Goal: Task Accomplishment & Management: Manage account settings

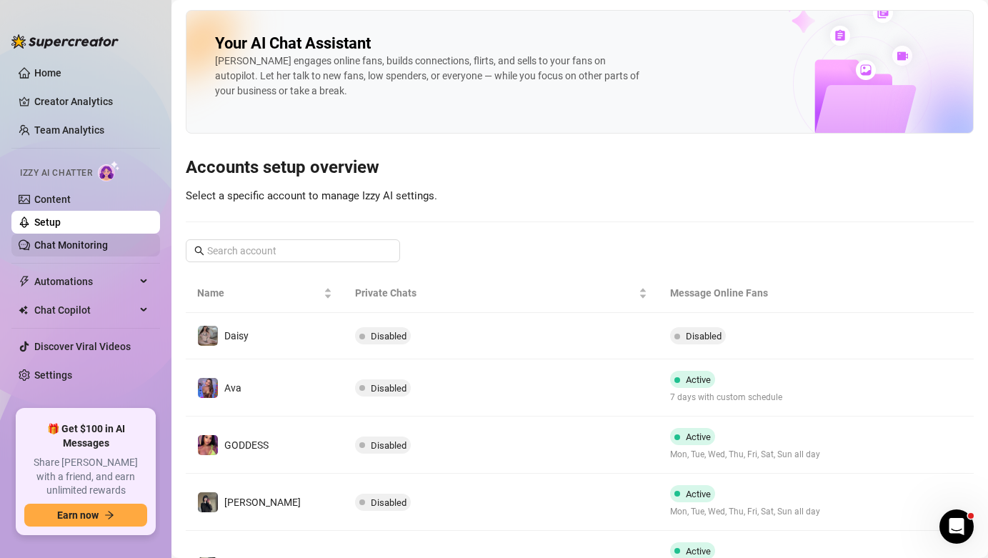
scroll to position [251, 0]
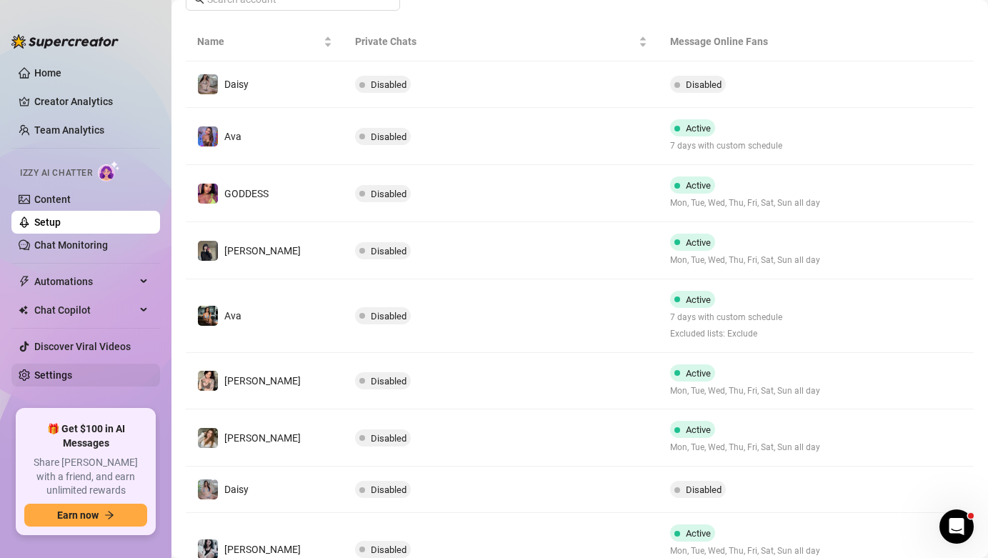
click at [64, 379] on link "Settings" at bounding box center [53, 374] width 38 height 11
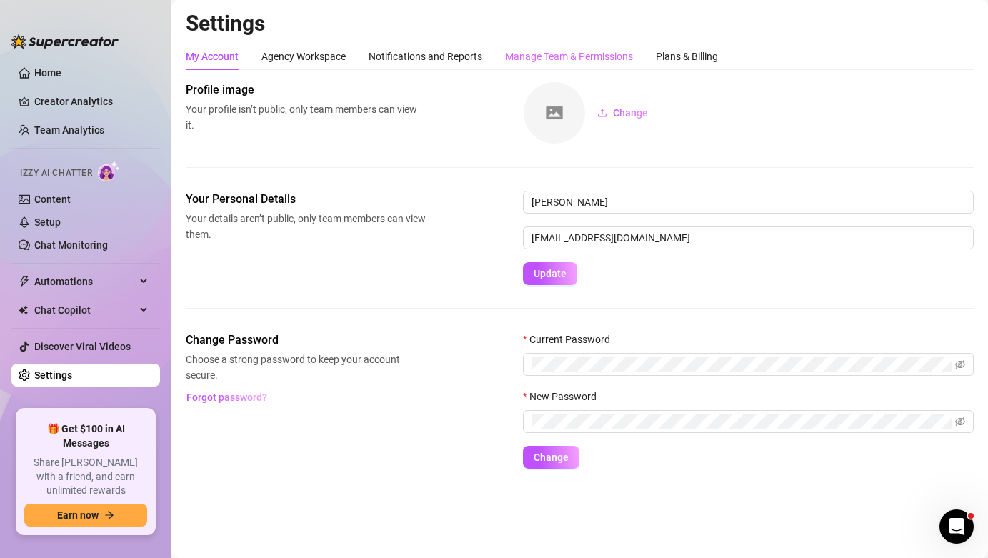
click at [580, 65] on div "Manage Team & Permissions" at bounding box center [569, 56] width 128 height 27
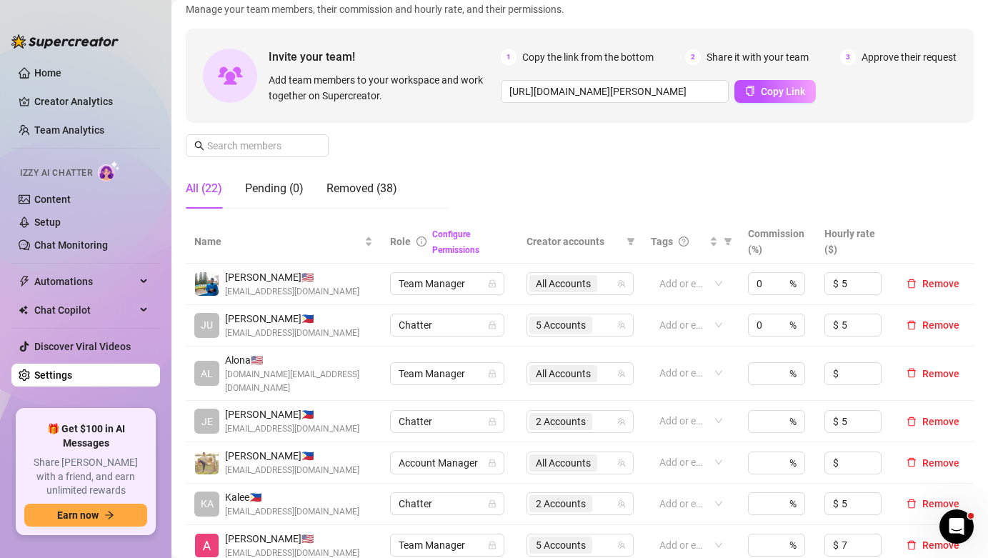
scroll to position [124, 0]
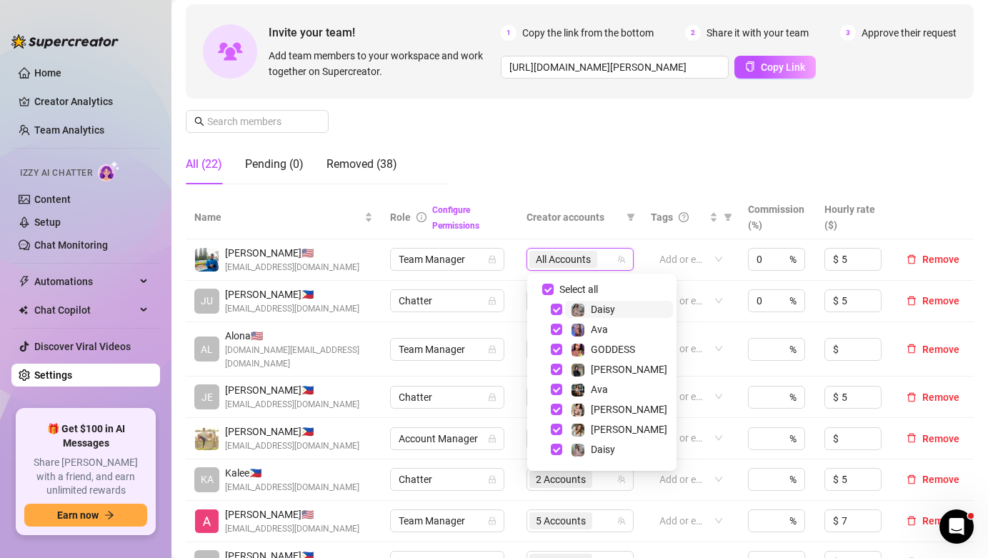
click at [601, 264] on input "search" at bounding box center [601, 259] width 3 height 17
click at [579, 294] on span "Select all" at bounding box center [579, 289] width 50 height 16
click at [554, 294] on input "Select all" at bounding box center [547, 289] width 11 height 11
checkbox input "false"
click at [584, 207] on th "Creator accounts" at bounding box center [580, 218] width 124 height 44
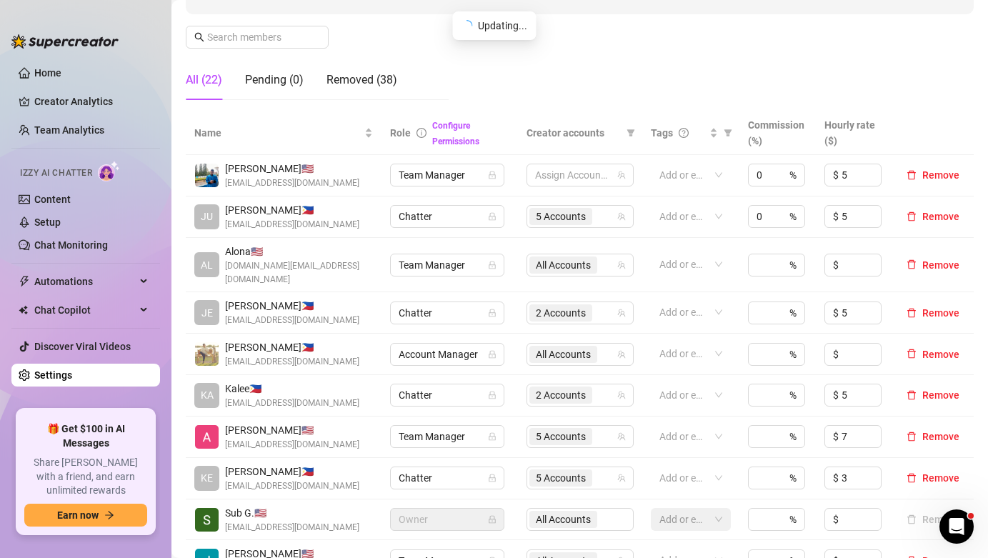
scroll to position [220, 0]
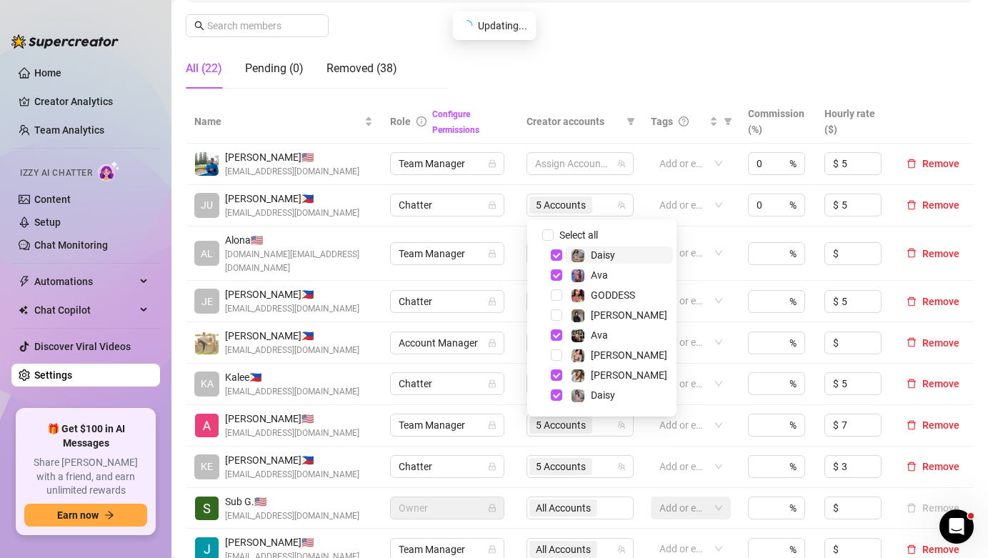
click at [584, 207] on span "5 Accounts" at bounding box center [561, 205] width 50 height 16
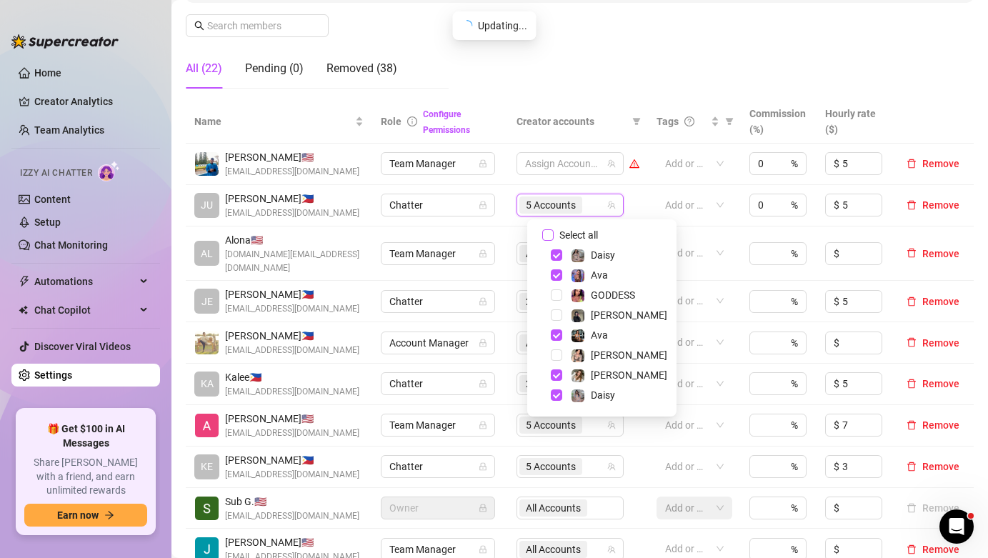
click at [576, 234] on span "Select all" at bounding box center [579, 235] width 50 height 16
click at [554, 234] on input "Select all" at bounding box center [547, 234] width 11 height 11
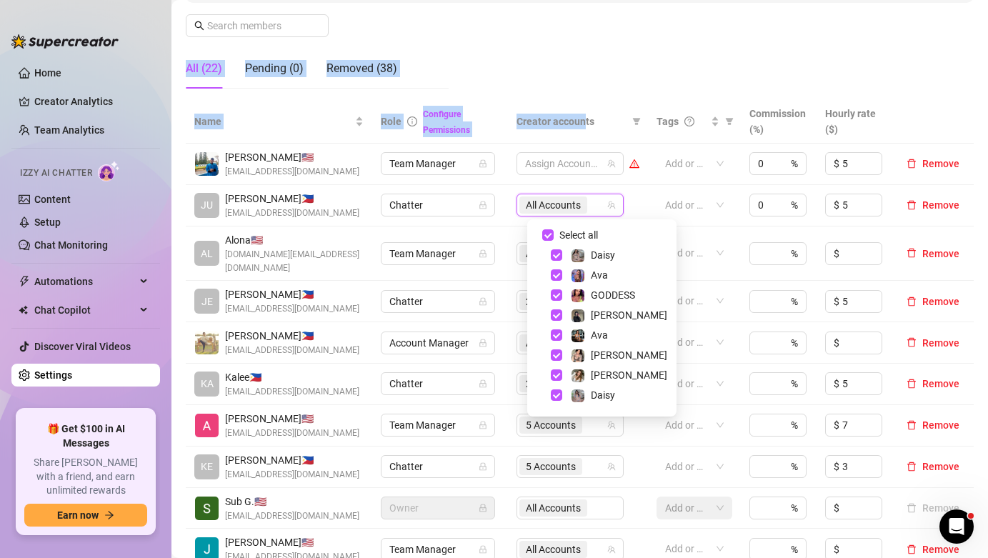
drag, startPoint x: 586, startPoint y: 114, endPoint x: 591, endPoint y: 97, distance: 17.0
click at [591, 97] on div "Manage Team Members Manage your team members, their commission and hourly rate,…" at bounding box center [580, 438] width 788 height 1154
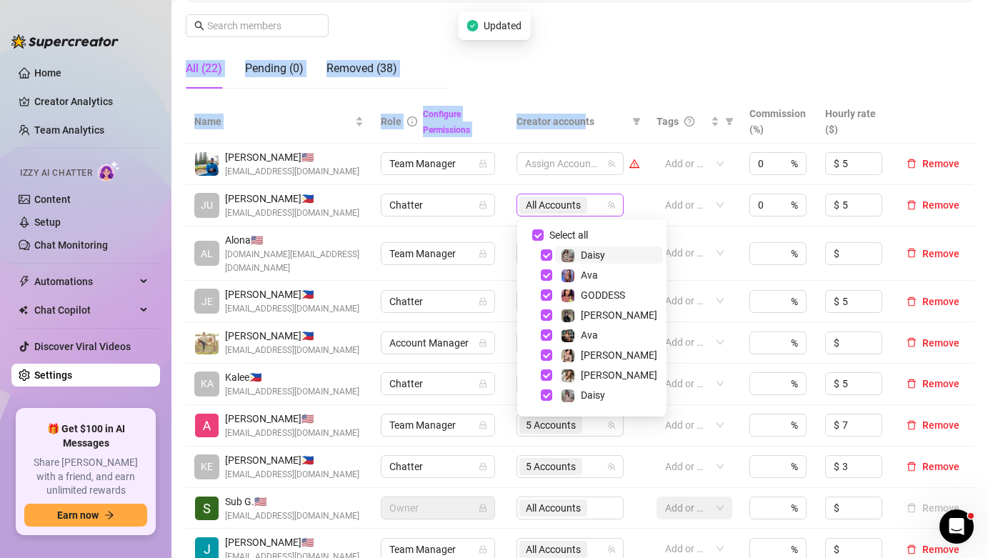
click at [564, 205] on span "All Accounts" at bounding box center [553, 205] width 55 height 16
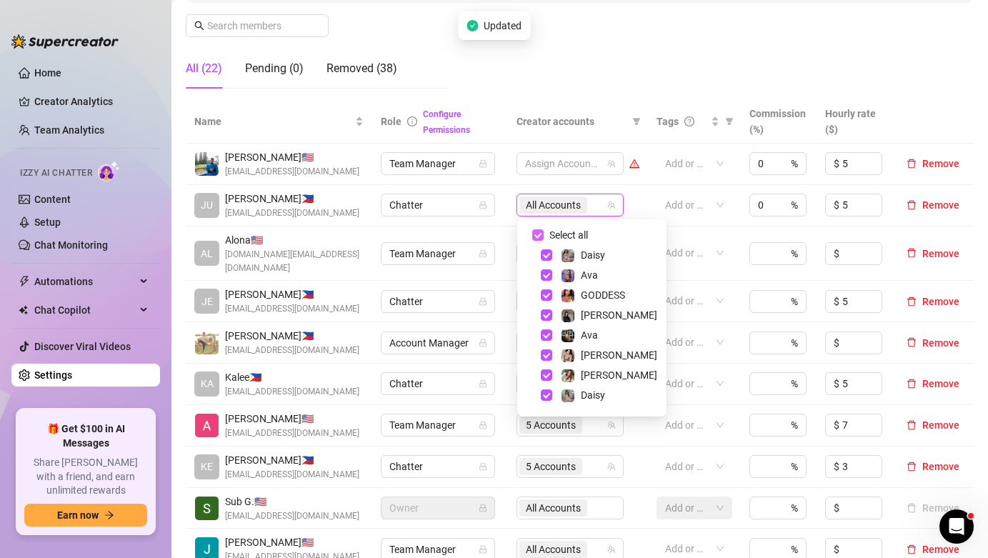
click at [559, 241] on span "Select all" at bounding box center [569, 235] width 50 height 16
click at [544, 241] on input "Select all" at bounding box center [537, 234] width 11 height 11
checkbox input "false"
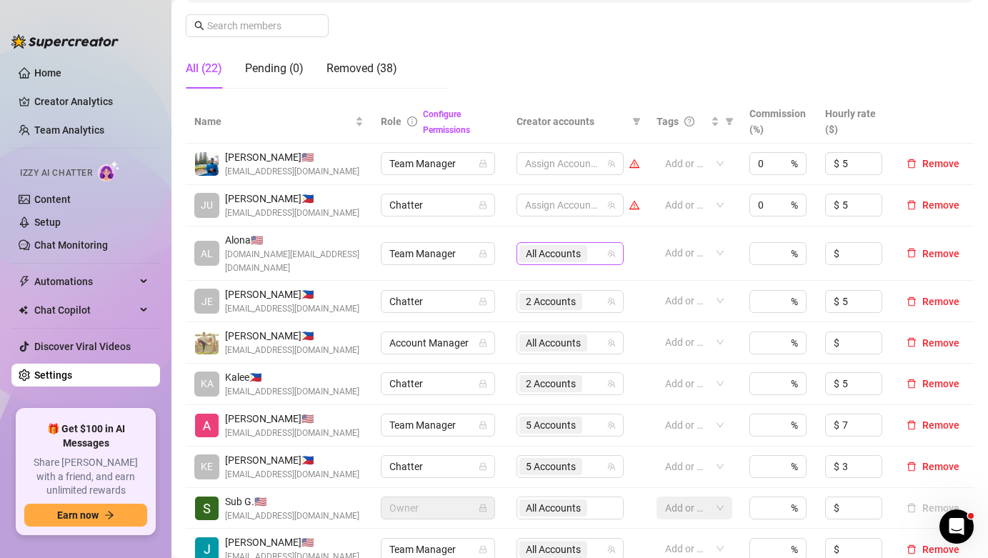
click at [577, 244] on div "All Accounts" at bounding box center [554, 254] width 71 height 20
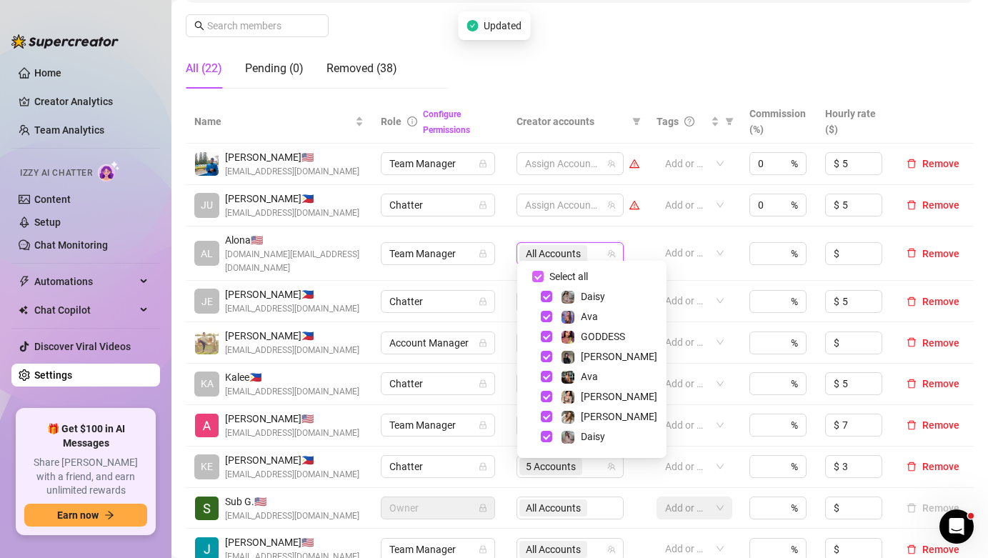
click at [566, 273] on span "Select all" at bounding box center [569, 277] width 50 height 16
click at [544, 273] on input "Select all" at bounding box center [537, 276] width 11 height 11
checkbox input "false"
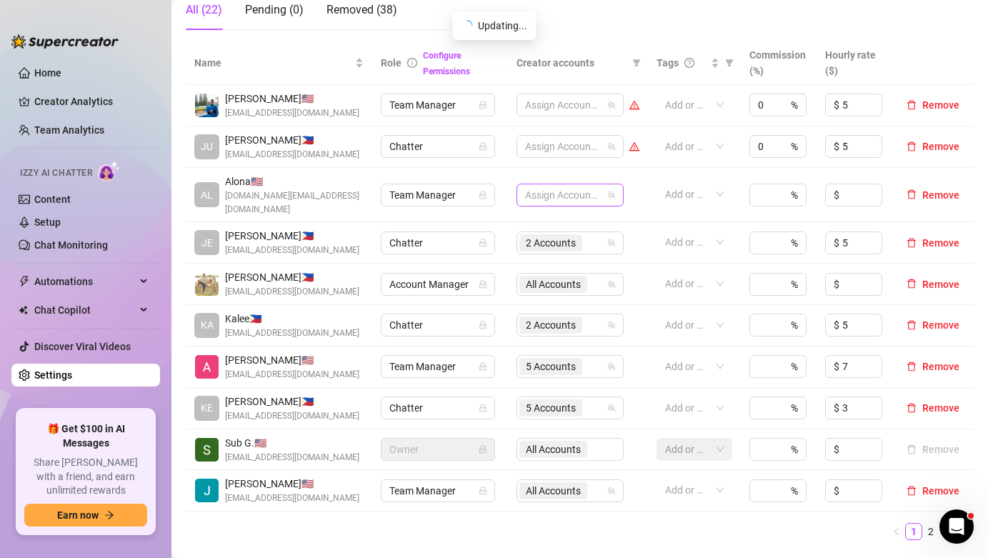
scroll to position [343, 0]
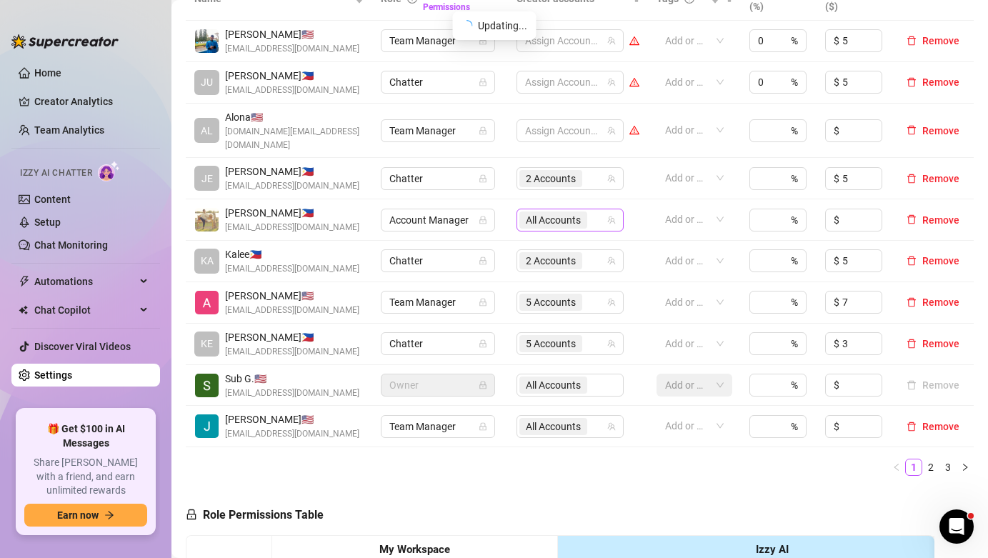
click at [587, 211] on span "All Accounts" at bounding box center [553, 219] width 68 height 17
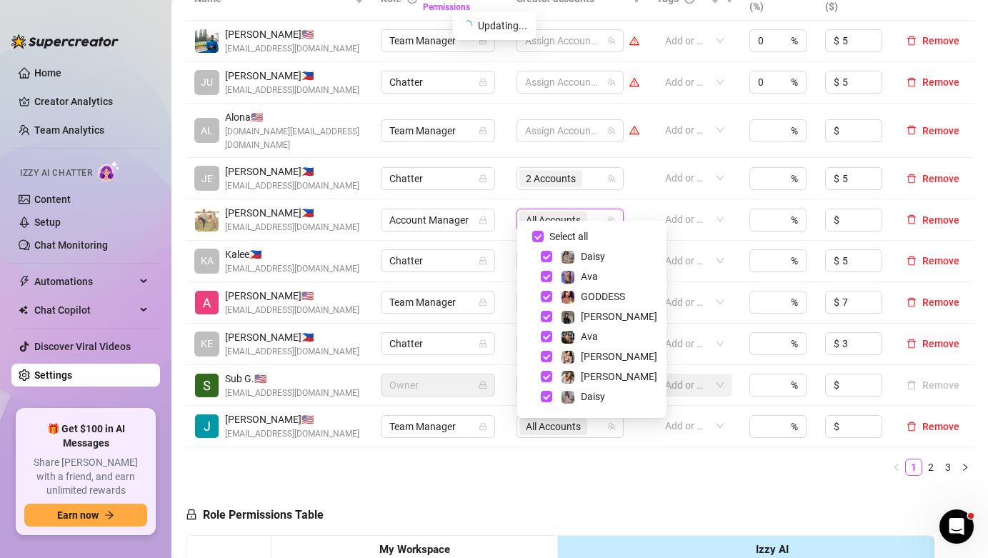
click at [573, 228] on div "Select all" at bounding box center [576, 236] width 61 height 17
click at [571, 238] on span "Select all" at bounding box center [569, 237] width 50 height 16
click at [544, 238] on input "Select all" at bounding box center [537, 236] width 11 height 11
checkbox input "false"
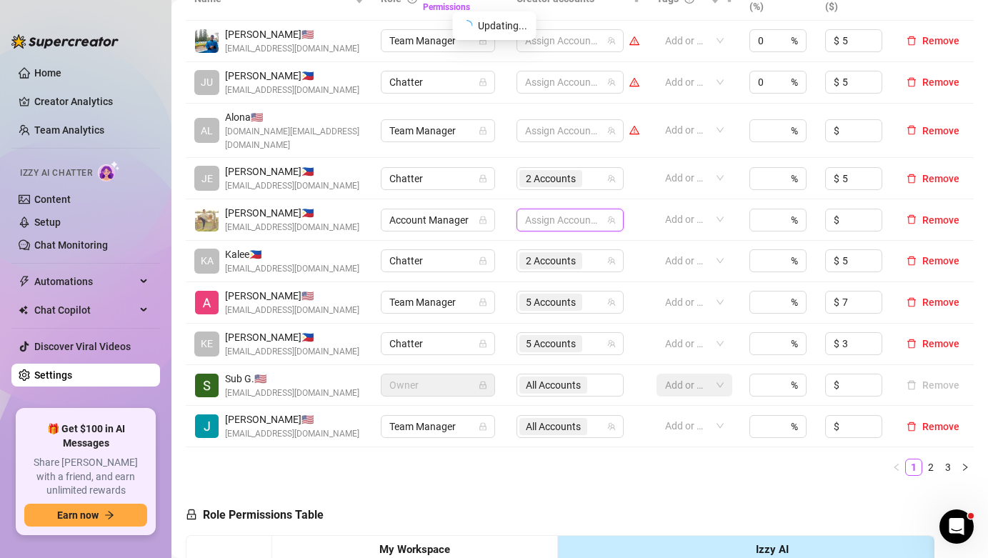
click at [566, 536] on th "Izzy AI" at bounding box center [772, 550] width 429 height 29
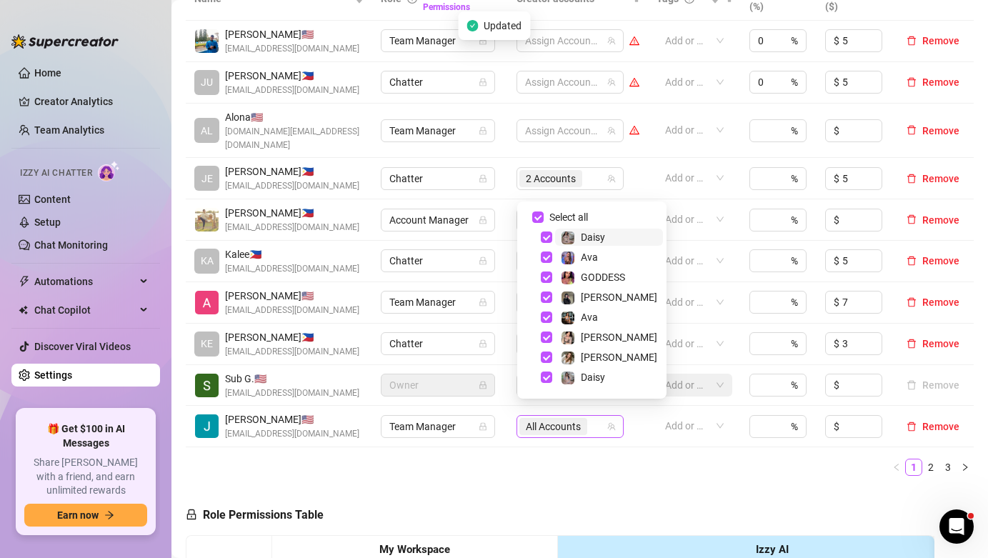
click at [559, 422] on div "All Accounts" at bounding box center [554, 426] width 71 height 20
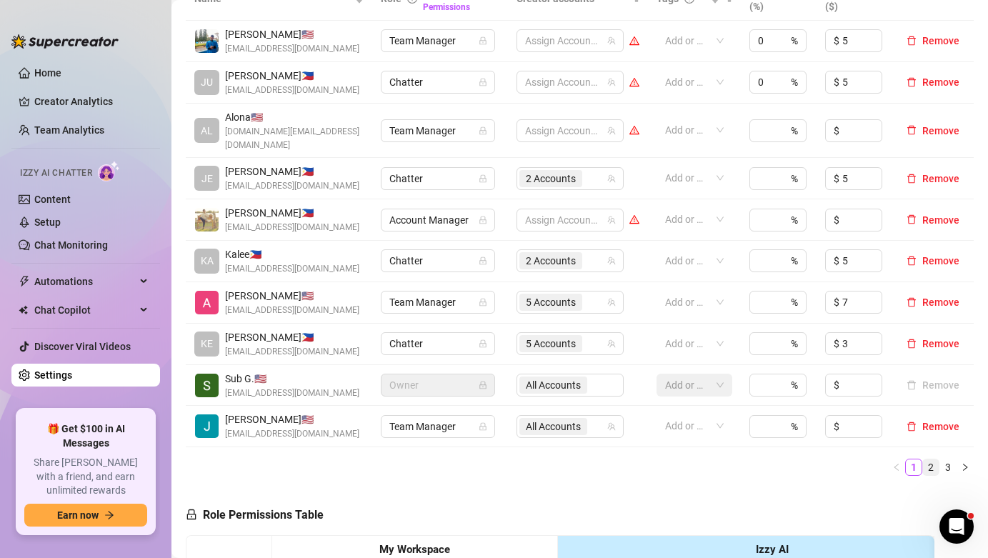
click at [936, 459] on link "2" at bounding box center [931, 467] width 16 height 16
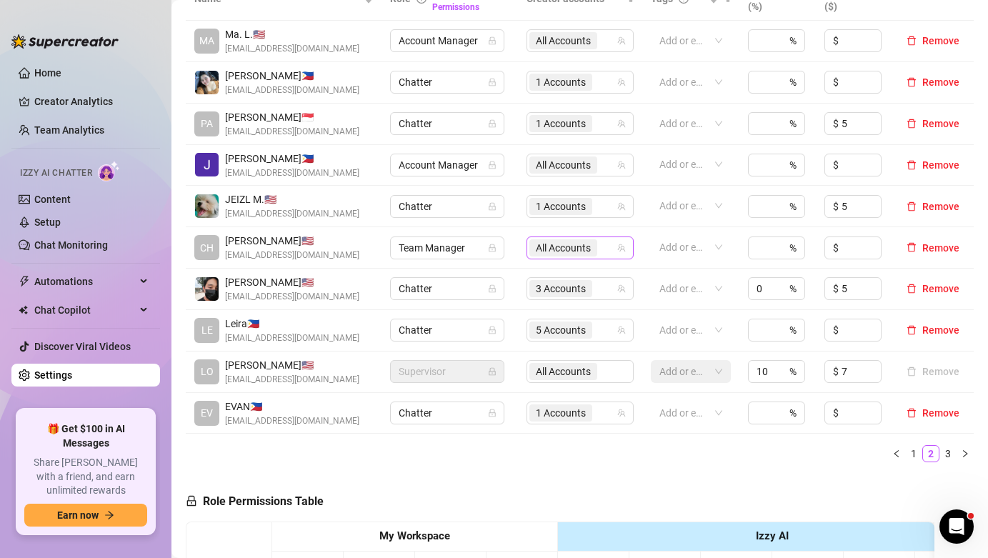
click at [591, 240] on span "All Accounts" at bounding box center [563, 248] width 55 height 16
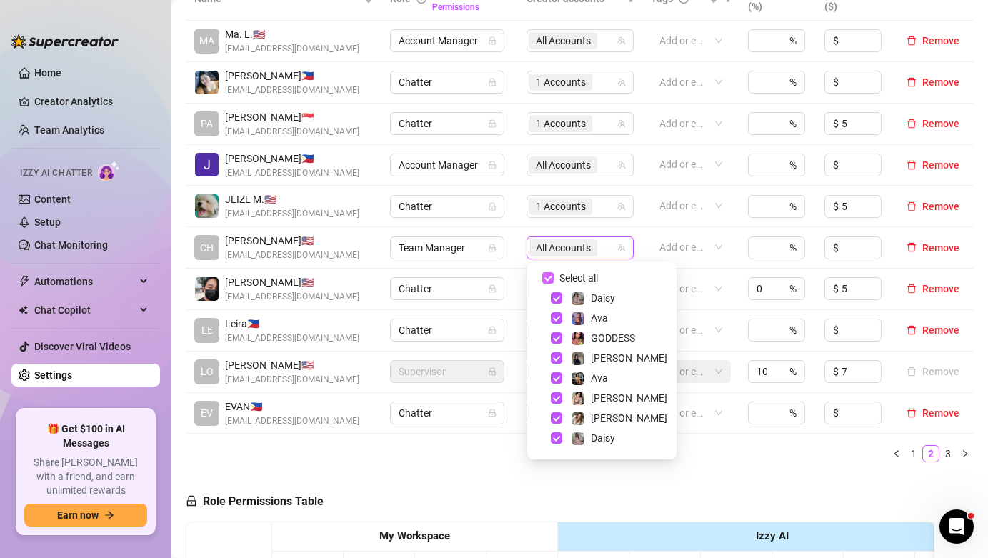
click at [583, 276] on span "Select all" at bounding box center [579, 278] width 50 height 16
click at [554, 276] on input "Select all" at bounding box center [547, 277] width 11 height 11
checkbox input "false"
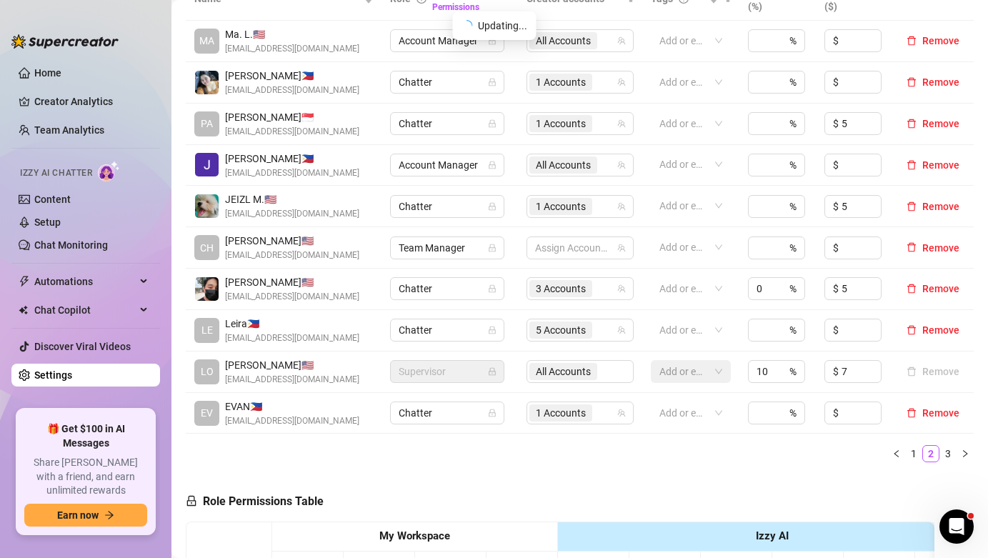
click at [586, 370] on div "All Accounts" at bounding box center [579, 371] width 107 height 23
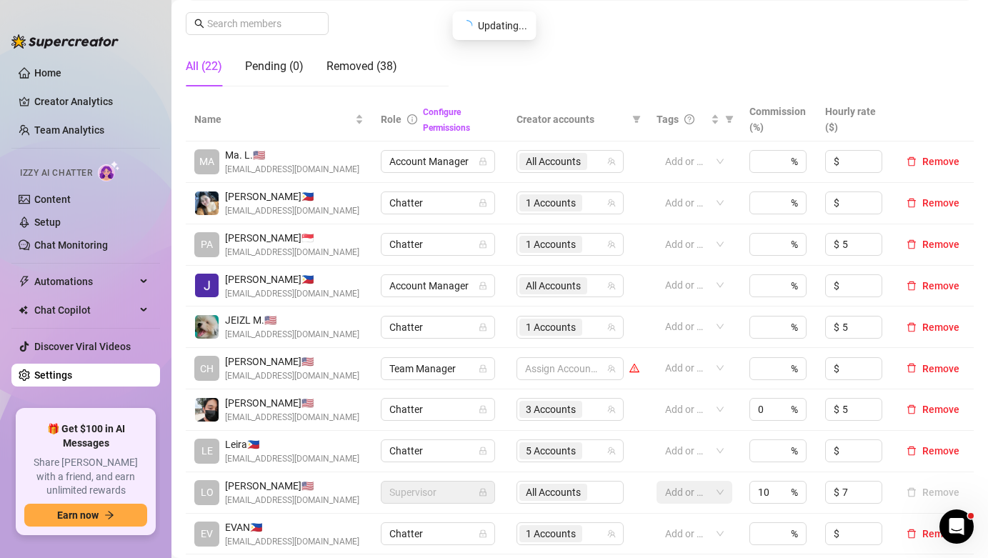
scroll to position [218, 0]
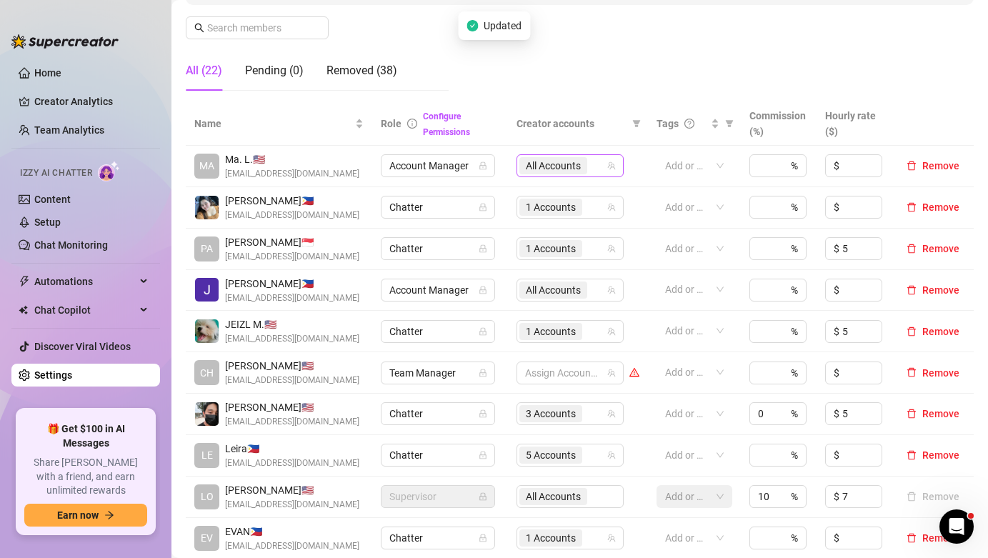
click at [581, 169] on span "All Accounts" at bounding box center [553, 166] width 55 height 16
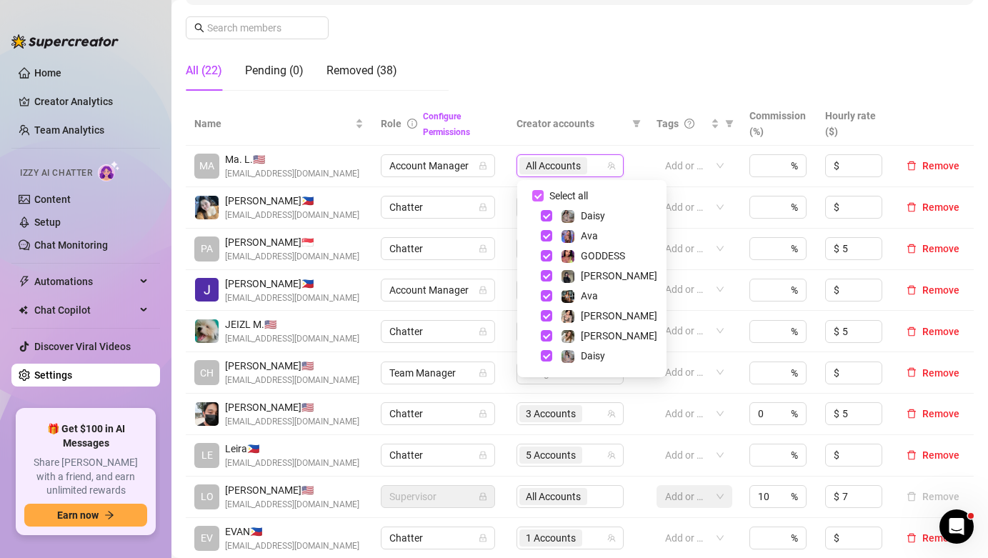
click at [569, 196] on span "Select all" at bounding box center [569, 196] width 50 height 16
click at [544, 196] on input "Select all" at bounding box center [537, 195] width 11 height 11
checkbox input "false"
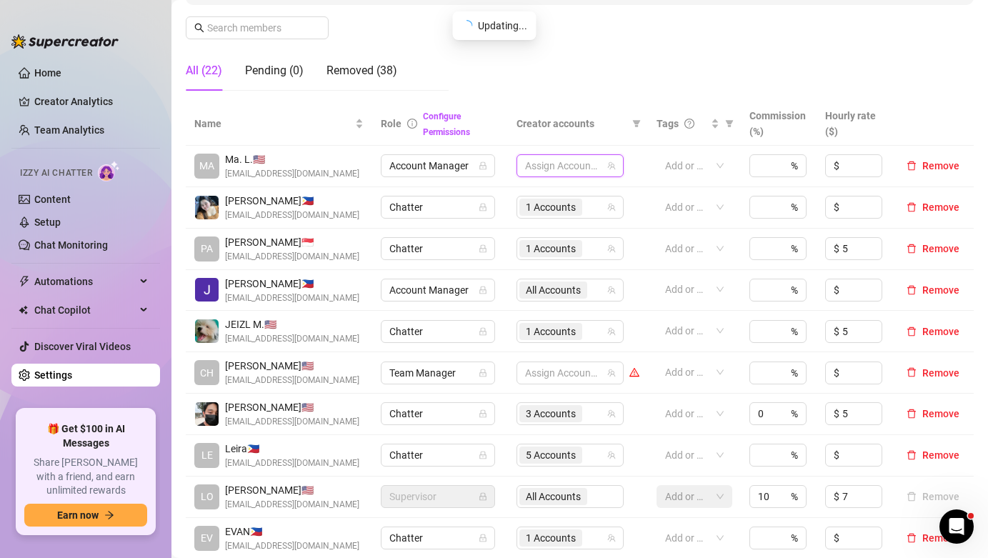
click at [584, 295] on span "All Accounts" at bounding box center [553, 289] width 68 height 17
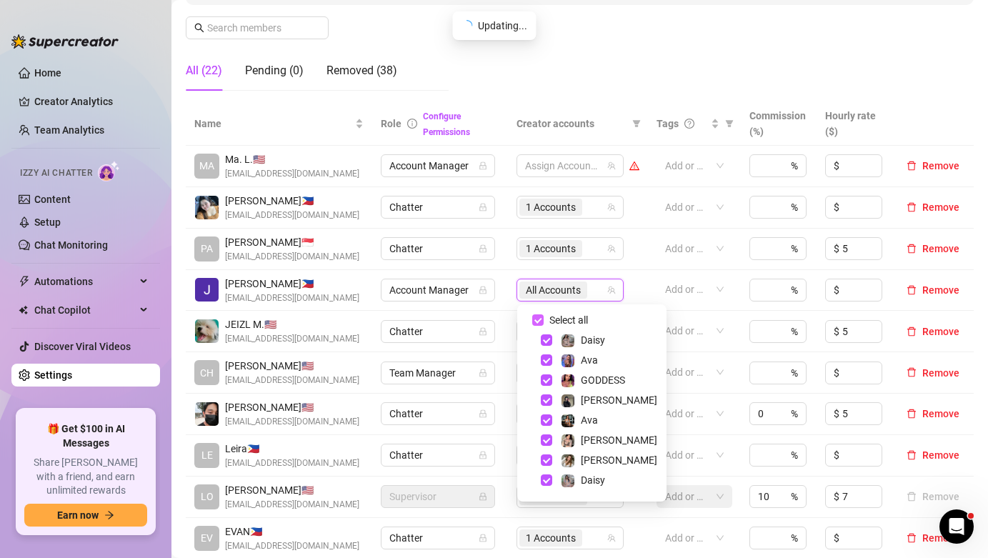
click at [565, 316] on span "Select all" at bounding box center [569, 320] width 50 height 16
click at [544, 316] on input "Select all" at bounding box center [537, 319] width 11 height 11
checkbox input "false"
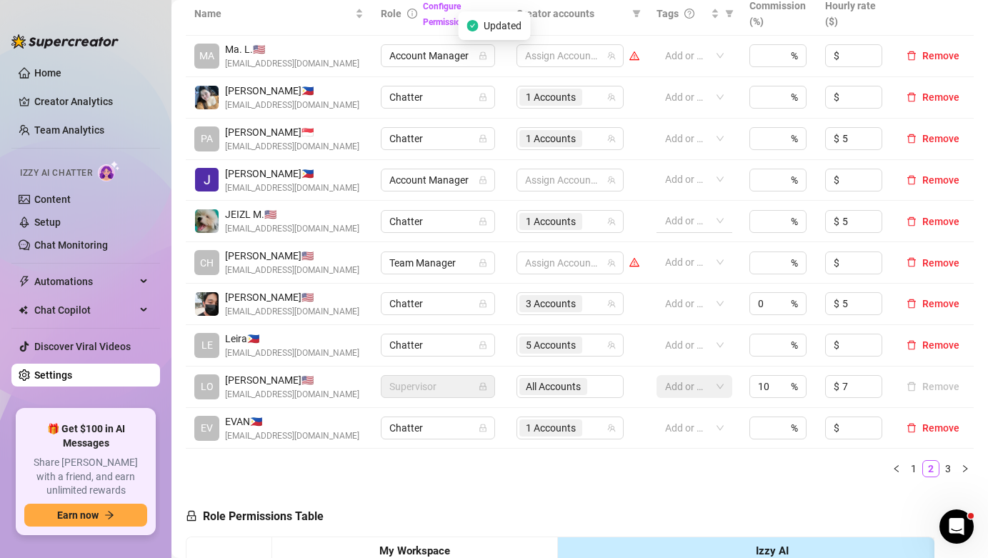
scroll to position [341, 0]
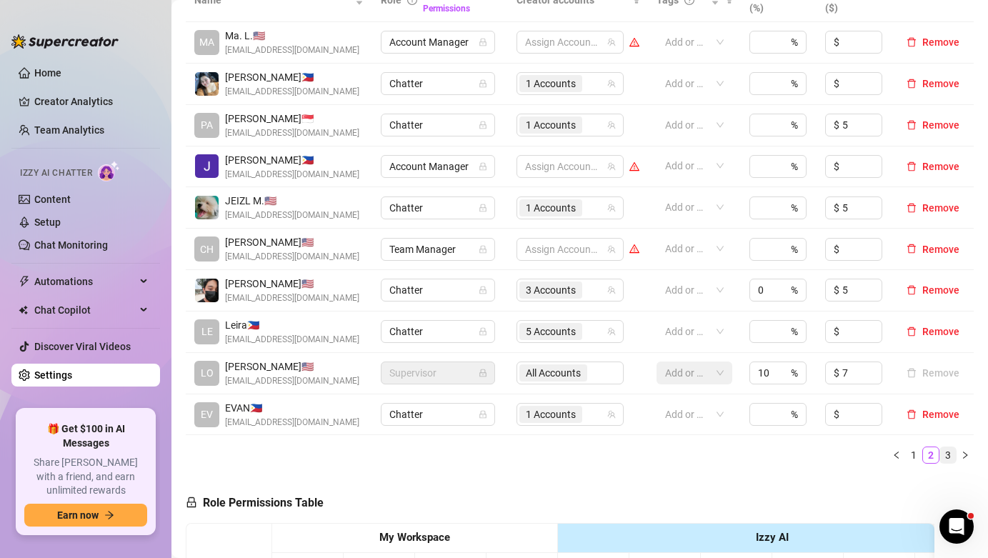
click at [948, 463] on link "3" at bounding box center [948, 455] width 16 height 16
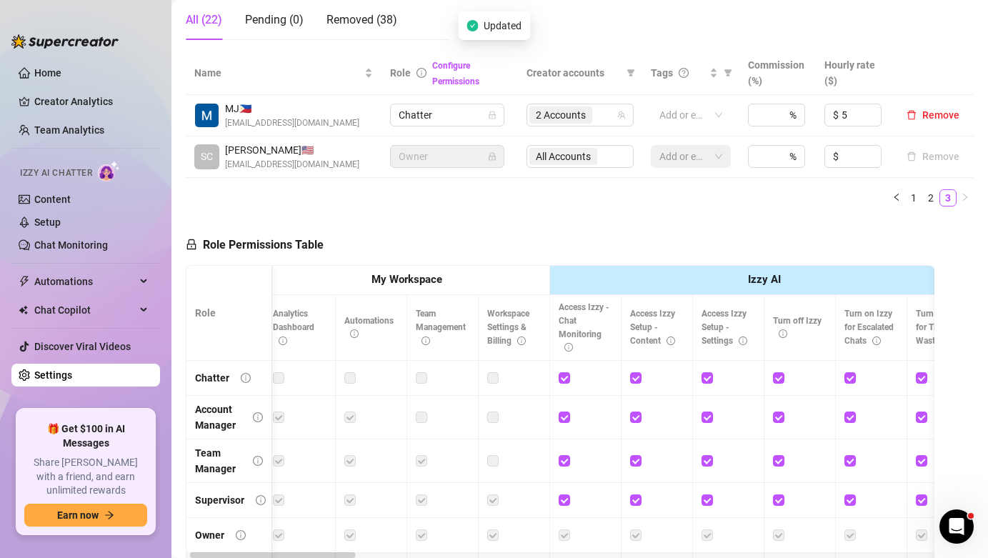
scroll to position [0, 15]
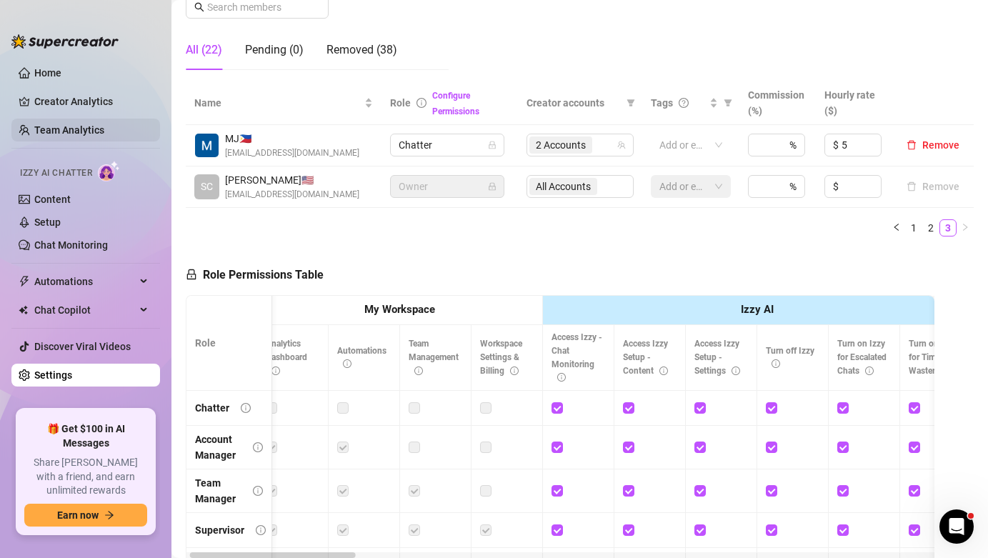
click at [100, 124] on link "Team Analytics" at bounding box center [69, 129] width 70 height 11
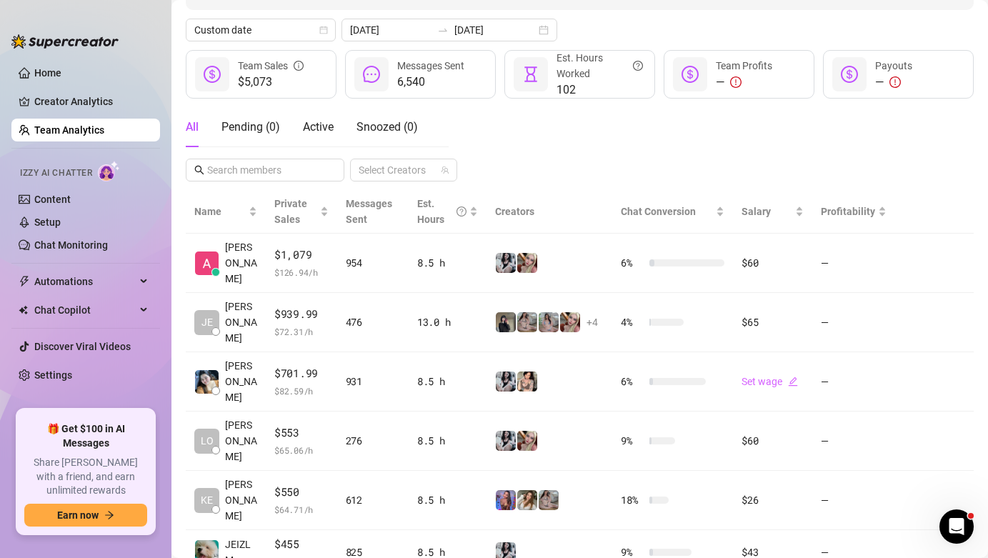
scroll to position [136, 0]
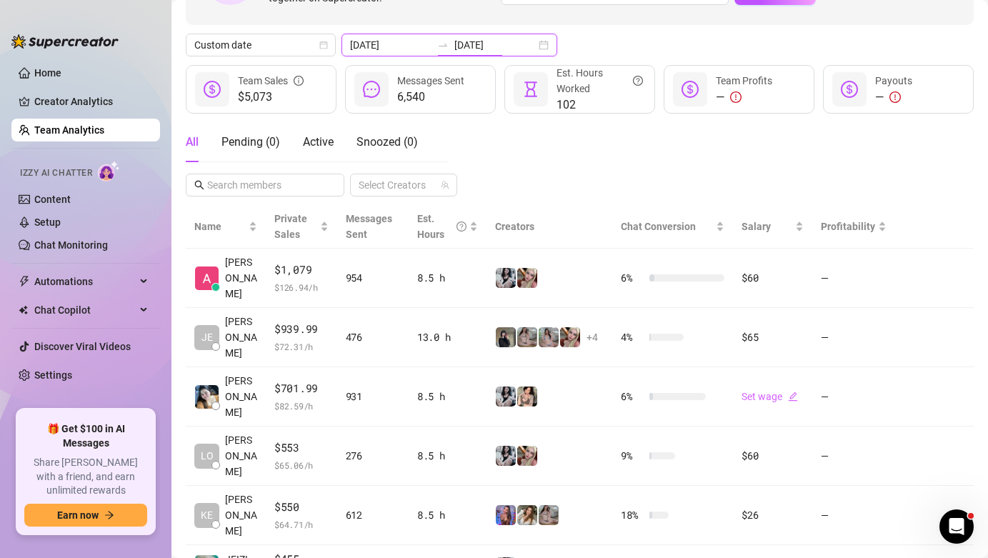
click at [454, 46] on input "[DATE]" at bounding box center [494, 45] width 81 height 16
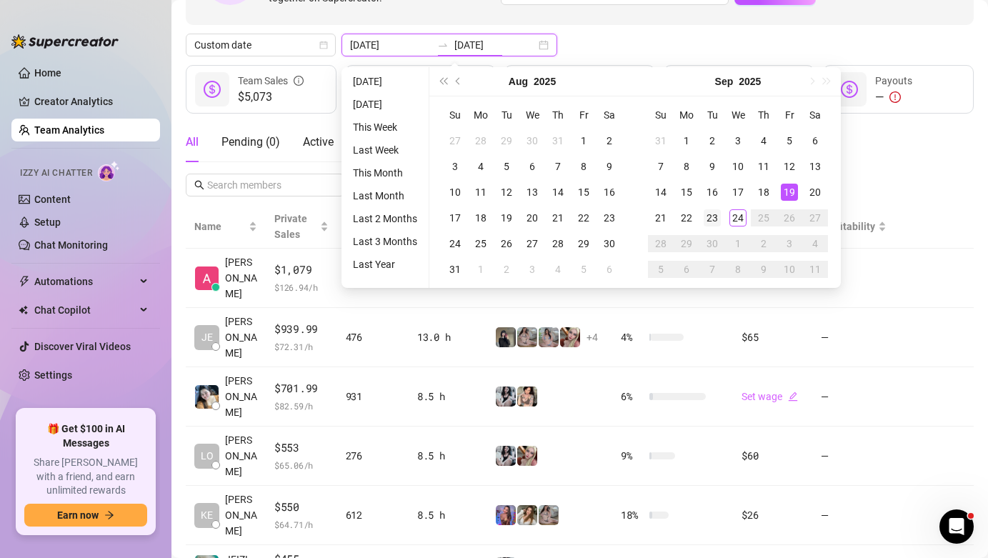
type input "[DATE]"
click at [711, 217] on div "23" at bounding box center [712, 217] width 17 height 17
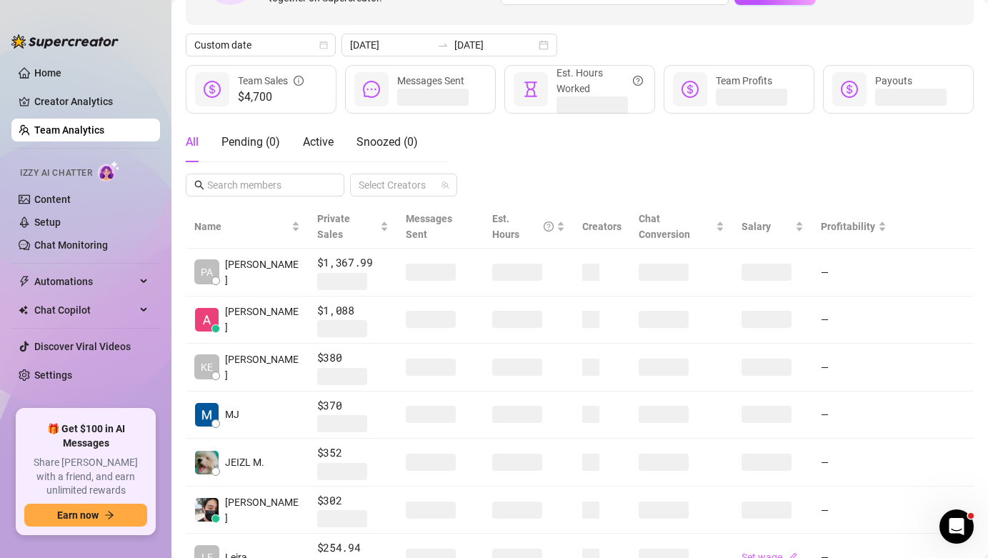
scroll to position [152, 0]
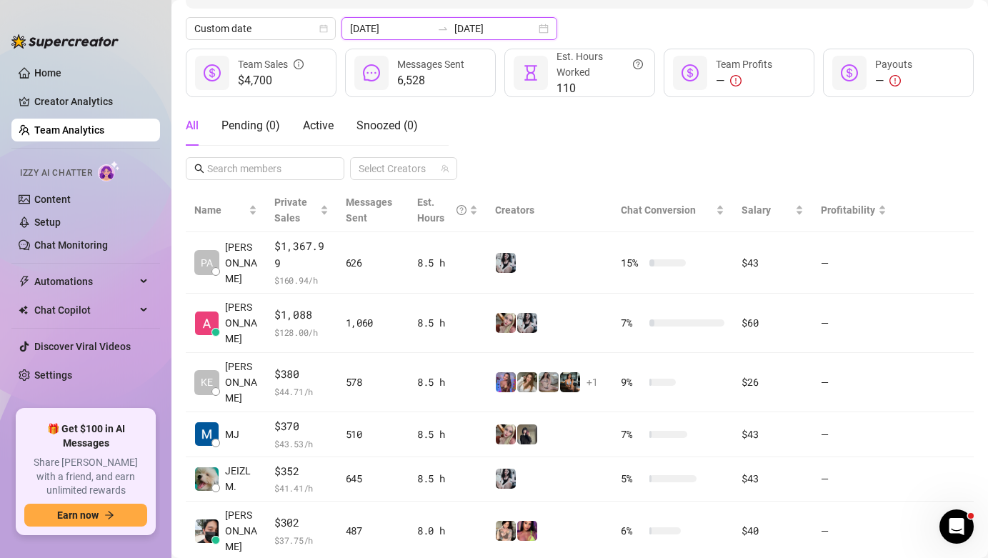
click at [385, 29] on input "[DATE]" at bounding box center [390, 29] width 81 height 16
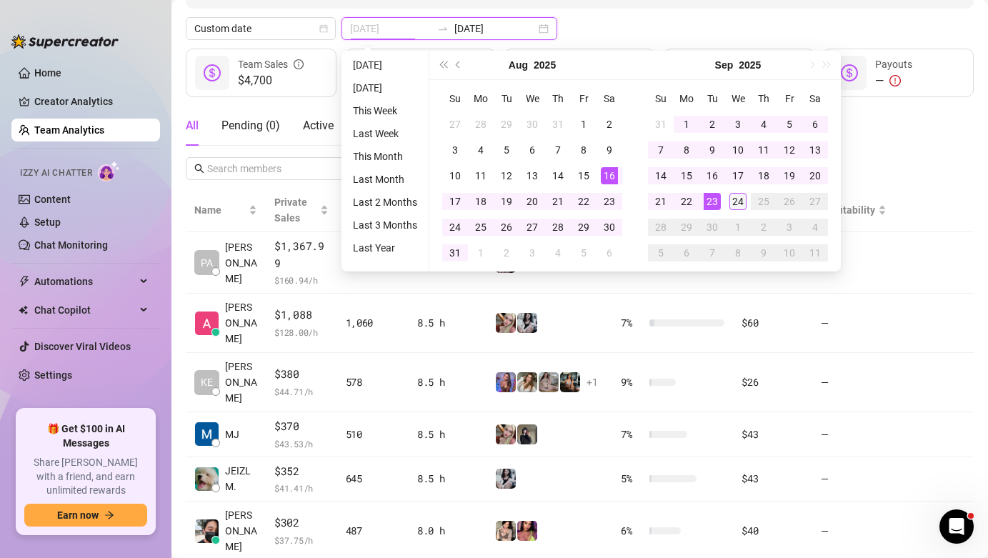
type input "[DATE]"
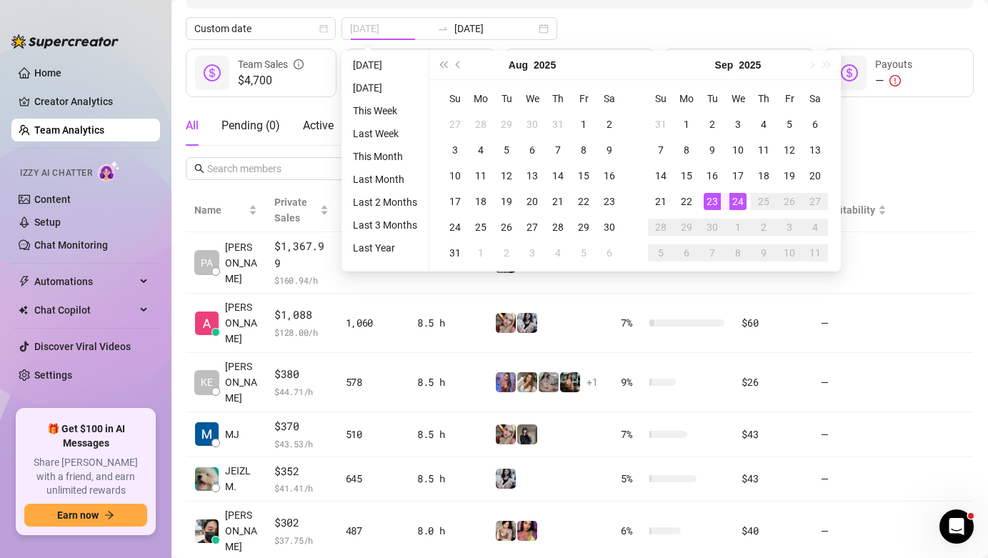
click at [732, 202] on div "24" at bounding box center [737, 201] width 17 height 17
type input "[DATE]"
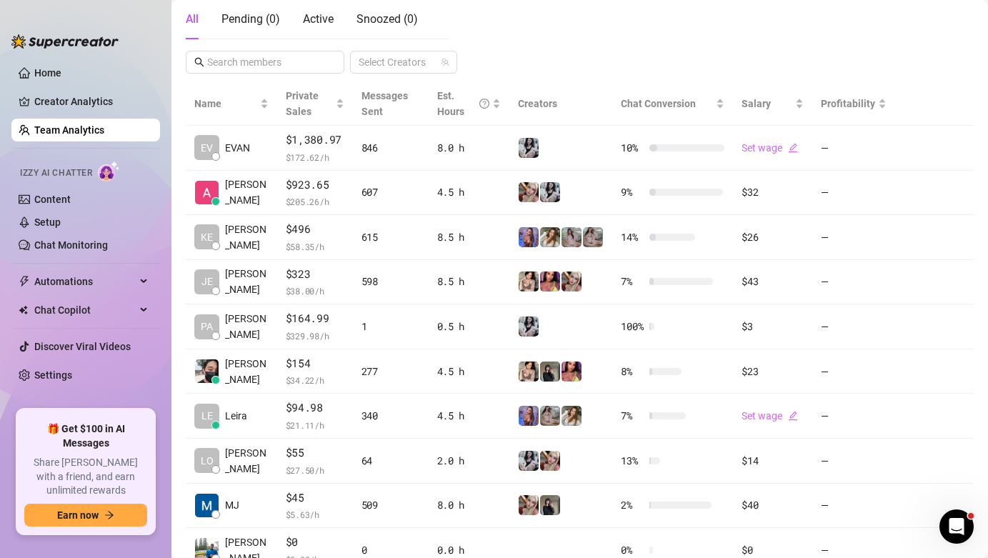
scroll to position [266, 0]
